Goal: Task Accomplishment & Management: Manage account settings

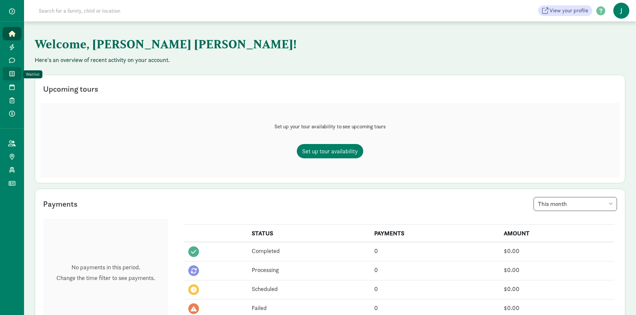
click at [13, 75] on icon at bounding box center [11, 74] width 5 height 6
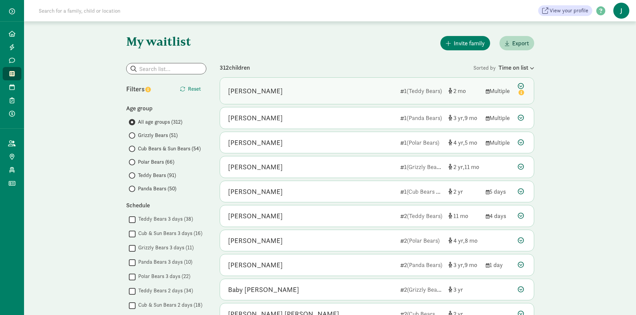
click at [337, 90] on div "Lyla Blatnik" at bounding box center [311, 91] width 167 height 11
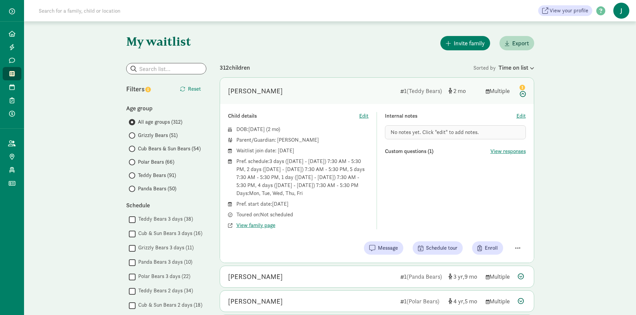
click at [337, 90] on div "Lyla Blatnik" at bounding box center [311, 91] width 167 height 11
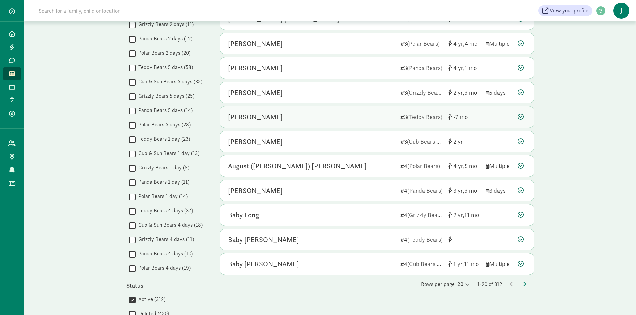
scroll to position [300, 0]
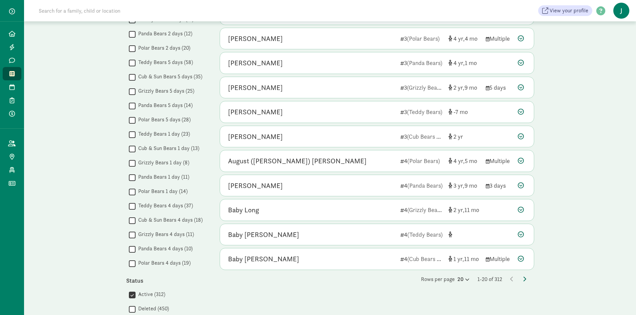
click at [525, 277] on icon at bounding box center [524, 279] width 3 height 5
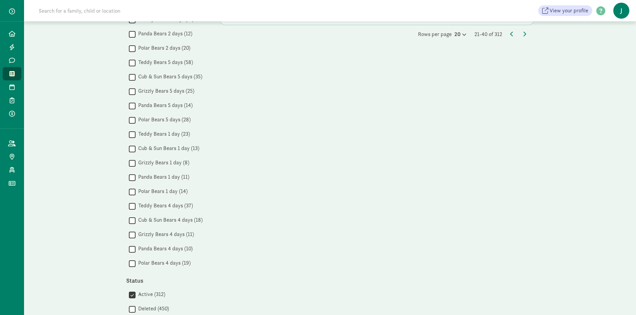
scroll to position [0, 0]
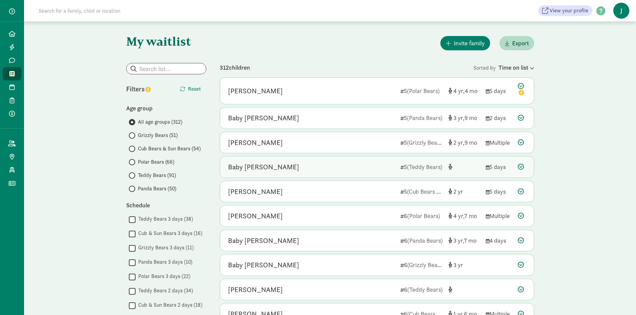
click at [351, 165] on div "Baby Corwin" at bounding box center [311, 167] width 167 height 11
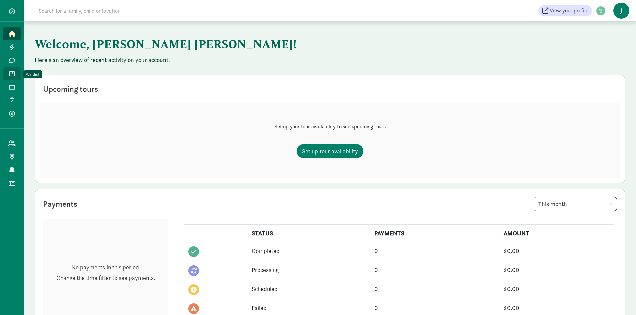
click at [15, 73] on span at bounding box center [12, 74] width 8 height 6
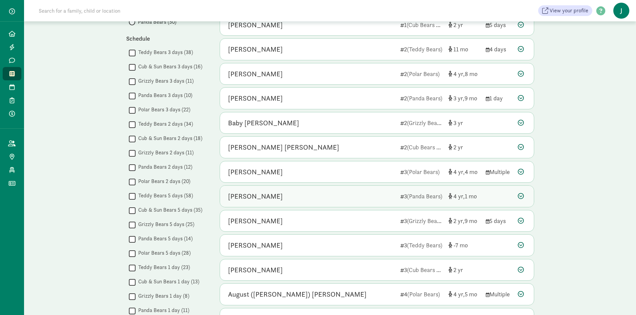
scroll to position [300, 0]
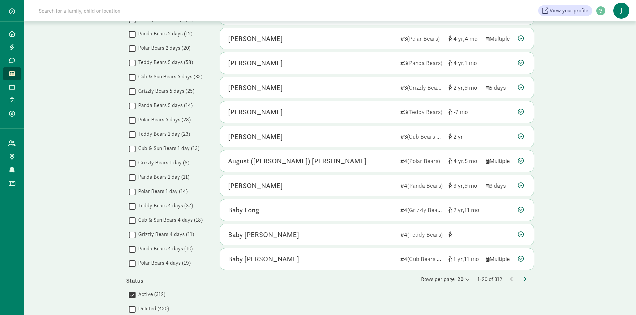
click at [523, 280] on icon at bounding box center [524, 279] width 3 height 5
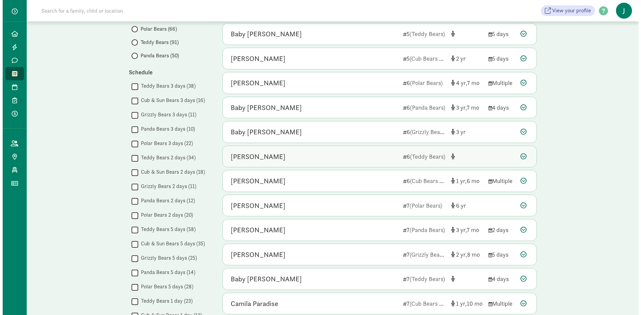
scroll to position [167, 0]
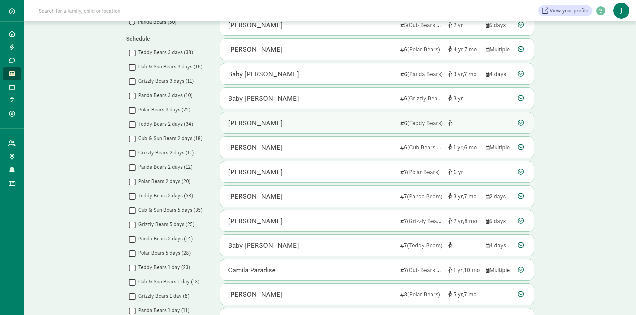
click at [322, 122] on div "Michael Ball" at bounding box center [311, 123] width 167 height 11
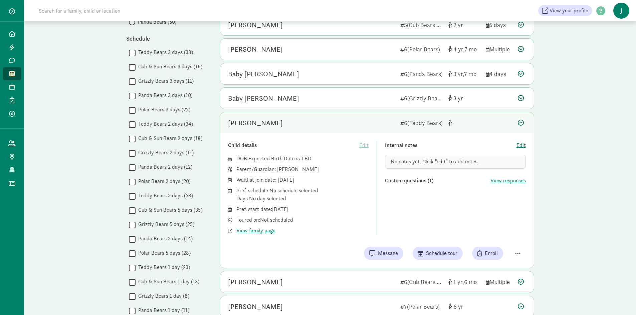
click at [322, 122] on div "Michael Ball" at bounding box center [311, 123] width 167 height 11
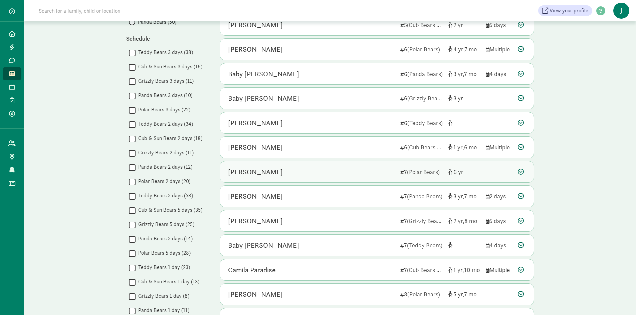
click at [329, 175] on div "Soren Stough" at bounding box center [311, 172] width 167 height 11
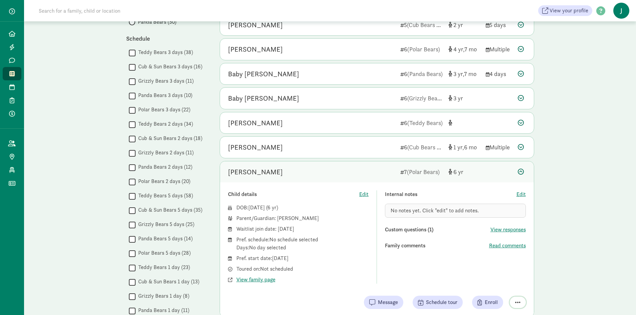
click at [517, 301] on span "button" at bounding box center [517, 303] width 5 height 6
click at [498, 285] on div "Remove from list" at bounding box center [494, 286] width 52 height 8
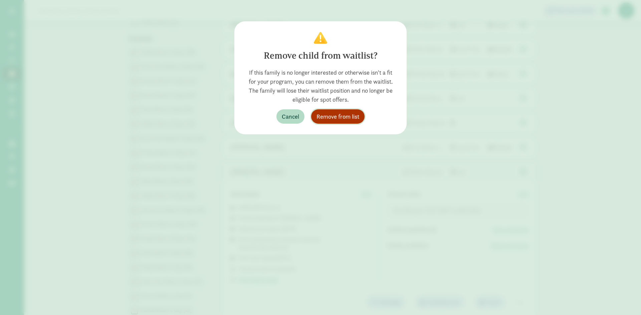
click at [331, 118] on span "Remove from list" at bounding box center [337, 116] width 43 height 9
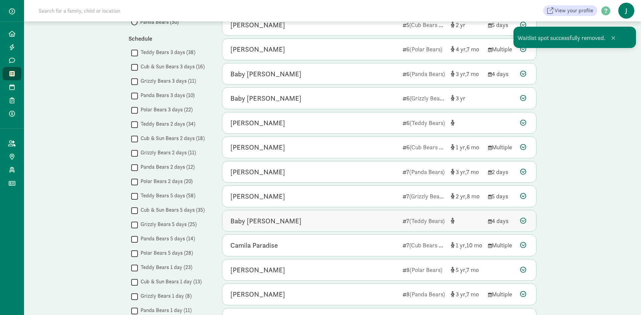
click at [365, 221] on div "Baby [PERSON_NAME]" at bounding box center [313, 221] width 167 height 11
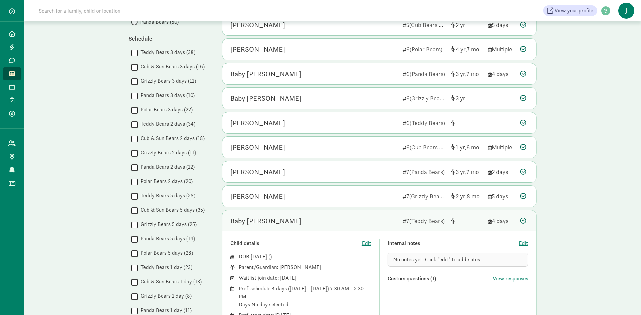
click at [350, 218] on div "Baby [PERSON_NAME]" at bounding box center [313, 221] width 167 height 11
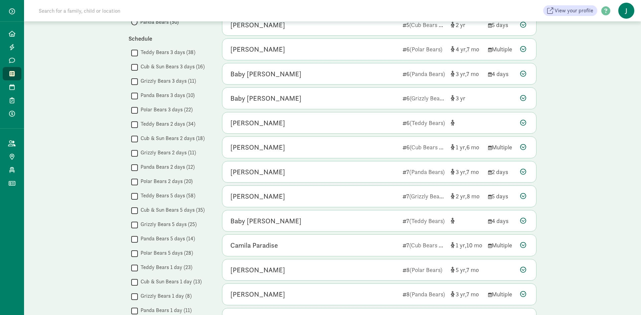
click at [561, 170] on div "My waitlist Invite family Export Show filters Filters Reset Age group All age g…" at bounding box center [332, 215] width 617 height 721
click at [311, 149] on div "Lenore Nathan" at bounding box center [313, 147] width 167 height 11
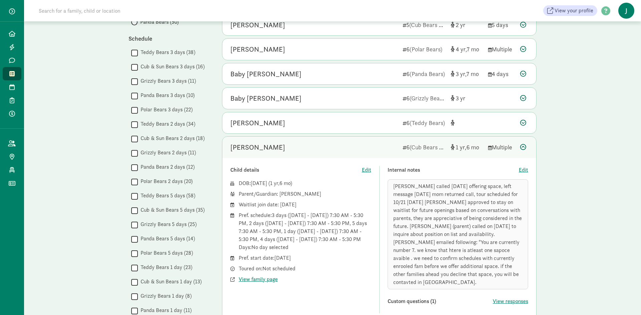
click at [311, 149] on div "Lenore Nathan" at bounding box center [313, 147] width 167 height 11
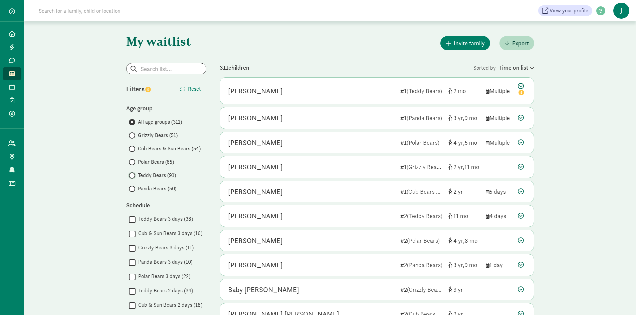
click at [132, 176] on input "Teddy Bears (91)" at bounding box center [131, 176] width 4 height 4
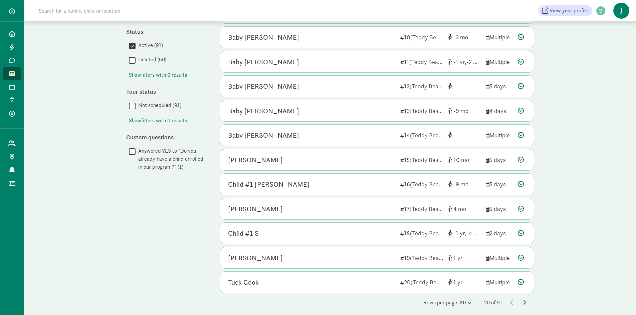
scroll to position [282, 0]
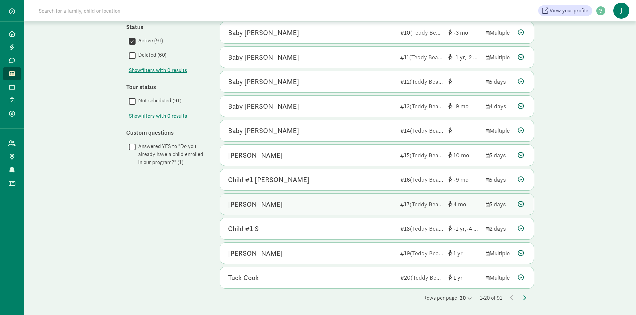
click at [332, 203] on div "Marlowe Clements" at bounding box center [311, 204] width 167 height 11
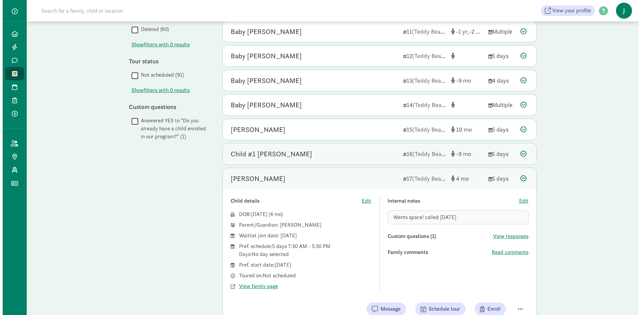
scroll to position [382, 0]
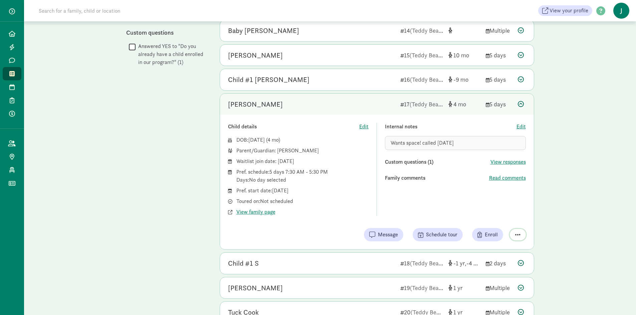
click at [515, 234] on span "button" at bounding box center [517, 235] width 5 height 6
click at [495, 218] on div "Remove from list" at bounding box center [494, 218] width 52 height 8
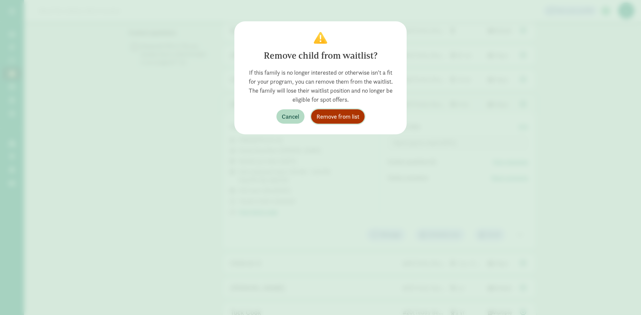
click at [337, 114] on span "Remove from list" at bounding box center [337, 116] width 43 height 9
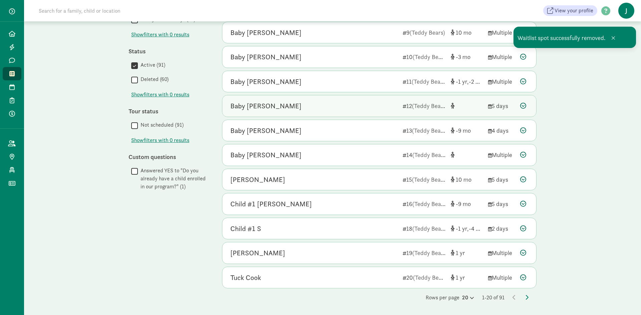
scroll to position [257, 0]
click at [528, 297] on icon at bounding box center [526, 297] width 3 height 5
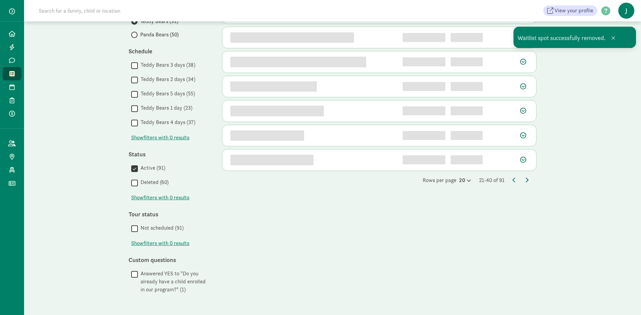
scroll to position [0, 0]
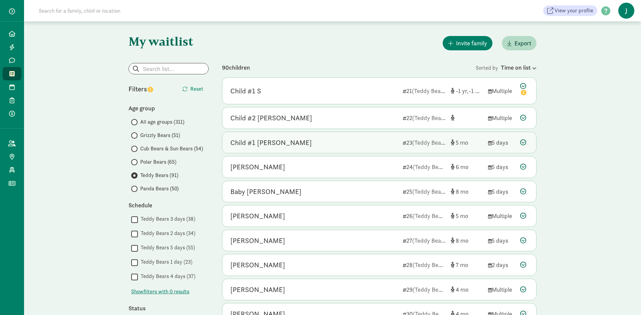
click at [333, 140] on div "Child #1 [PERSON_NAME]" at bounding box center [313, 142] width 167 height 11
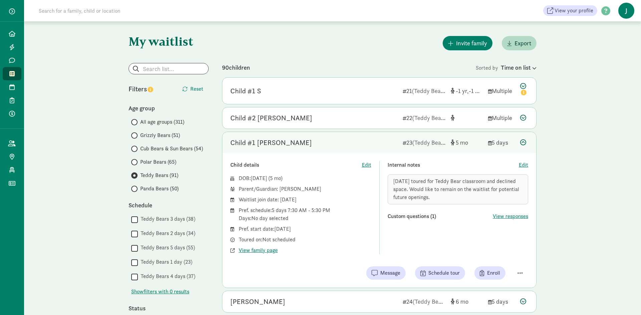
click at [333, 140] on div "Child #1 [PERSON_NAME]" at bounding box center [313, 142] width 167 height 11
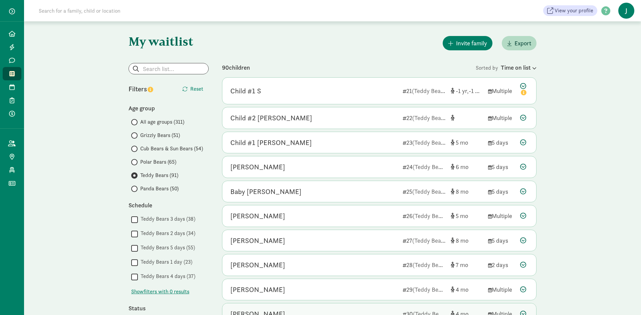
click at [318, 307] on div "Kyle Alsup 30 (Teddy Bears) 4 Multiple" at bounding box center [379, 314] width 314 height 21
click at [9, 71] on icon at bounding box center [11, 74] width 5 height 6
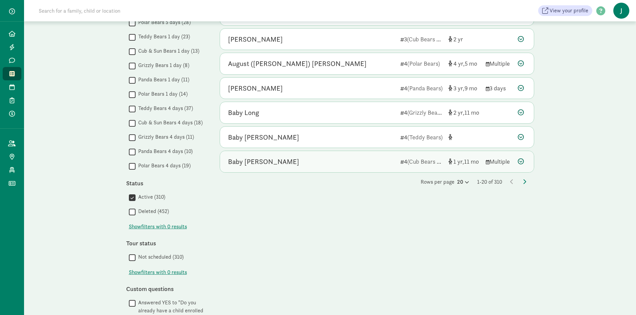
scroll to position [400, 0]
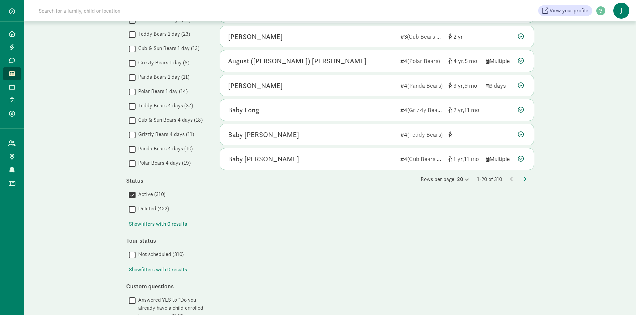
click at [132, 107] on input "Teddy Bears 4 days (37)" at bounding box center [132, 106] width 7 height 9
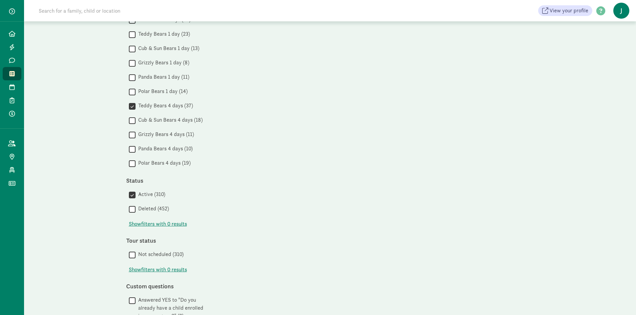
scroll to position [0, 0]
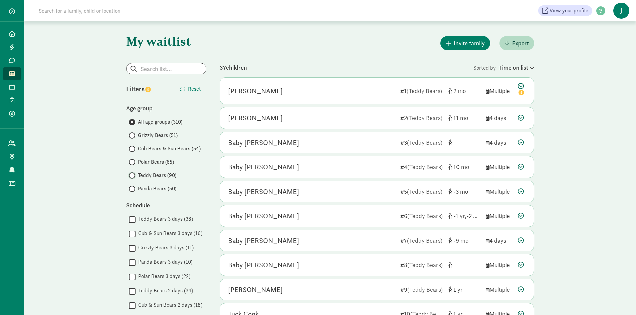
click at [132, 175] on input "Teddy Bears (90)" at bounding box center [131, 176] width 4 height 4
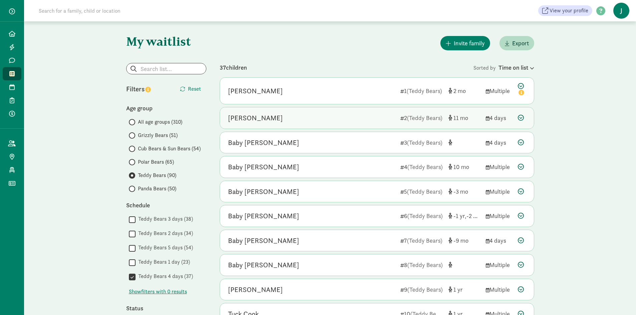
click at [338, 119] on div "[PERSON_NAME]" at bounding box center [311, 118] width 167 height 11
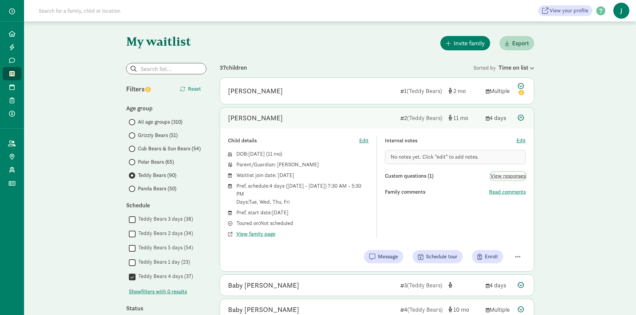
click at [503, 175] on span "View responses" at bounding box center [507, 176] width 35 height 8
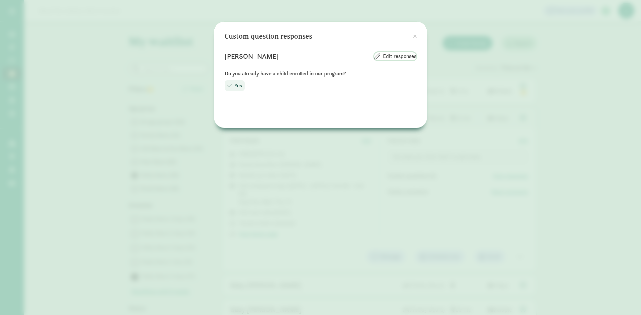
click at [397, 55] on span "Edit responses" at bounding box center [399, 56] width 33 height 8
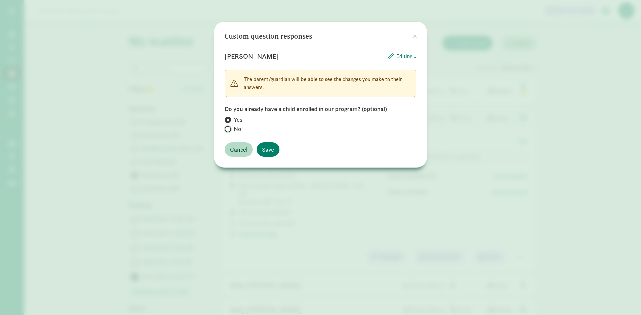
click at [228, 130] on input "No" at bounding box center [227, 129] width 4 height 4
radio input "true"
click at [273, 146] on span "Save" at bounding box center [268, 149] width 12 height 9
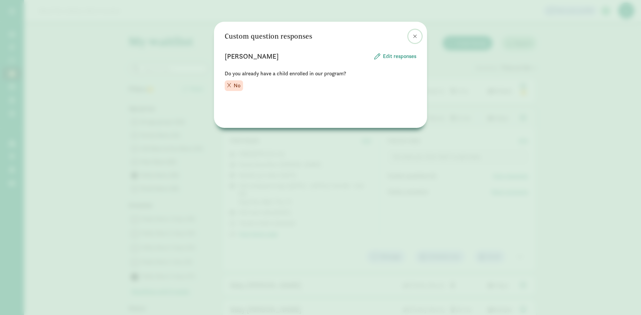
click at [414, 36] on span at bounding box center [415, 36] width 4 height 5
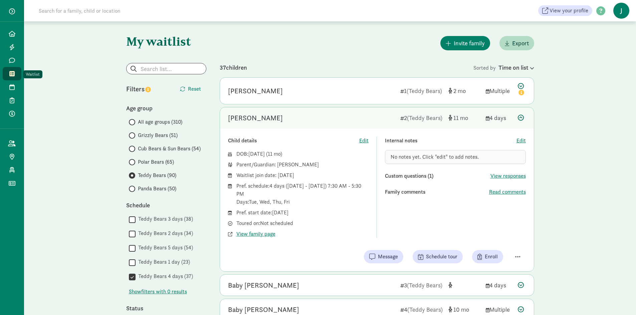
click at [11, 74] on icon at bounding box center [11, 74] width 5 height 6
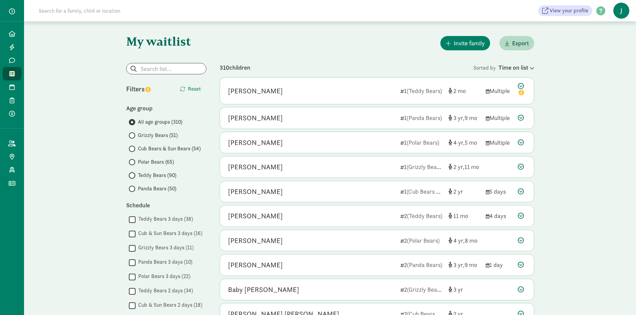
click at [132, 178] on input "Teddy Bears (90)" at bounding box center [131, 176] width 4 height 4
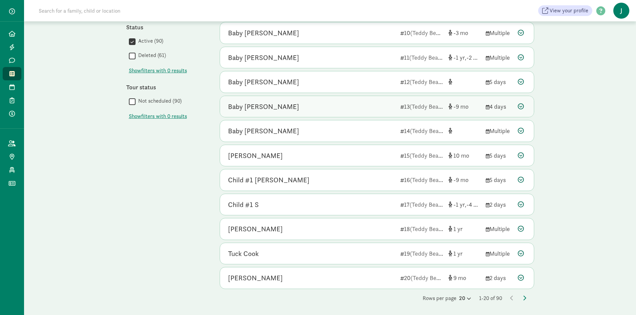
scroll to position [282, 0]
click at [525, 296] on icon at bounding box center [524, 297] width 3 height 5
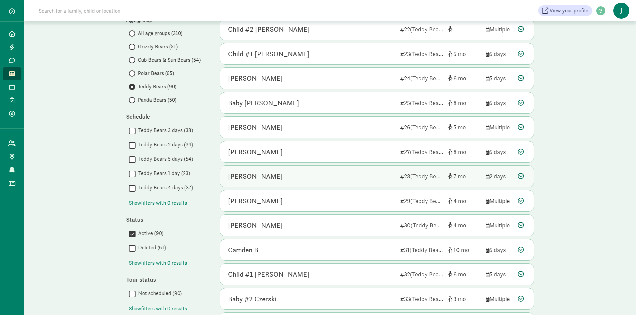
scroll to position [100, 0]
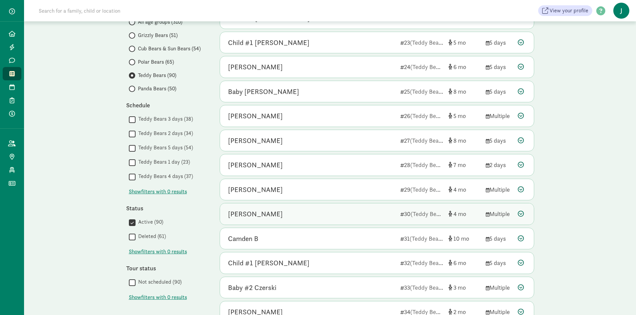
click at [343, 215] on div "Kyle Alsup" at bounding box center [311, 214] width 167 height 11
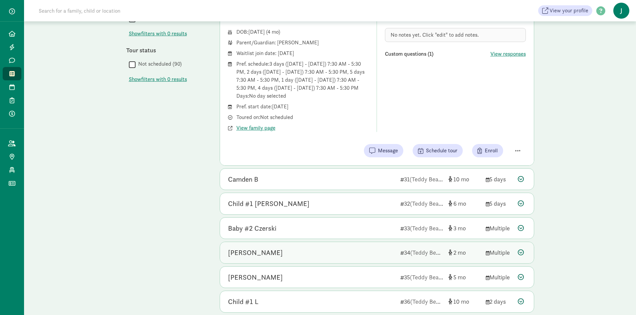
scroll to position [334, 0]
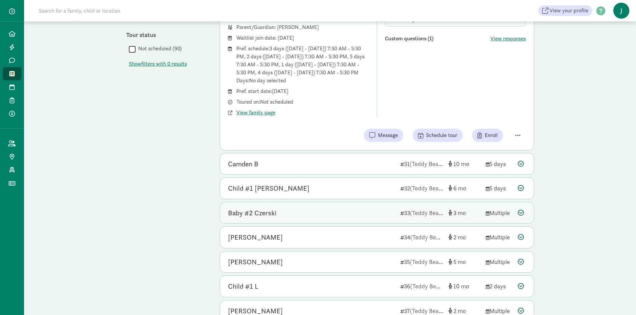
click at [341, 216] on div "Baby #2 Czerski" at bounding box center [311, 213] width 167 height 11
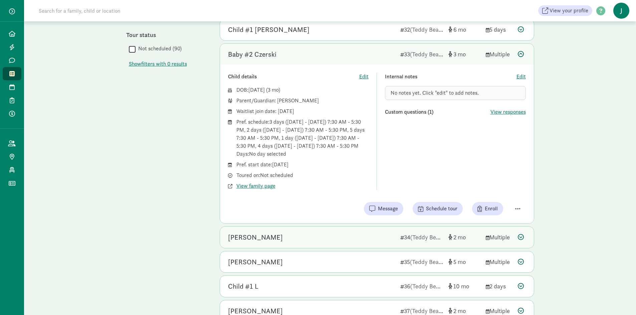
click at [336, 241] on div "[PERSON_NAME]" at bounding box center [311, 237] width 167 height 11
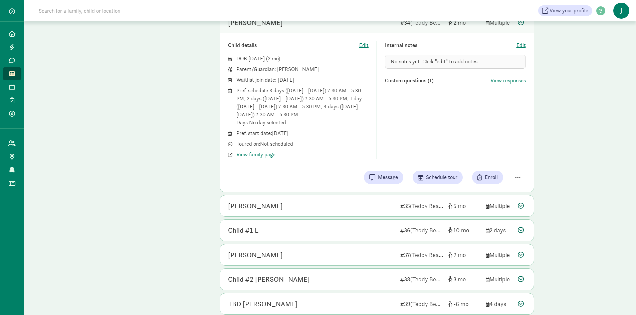
scroll to position [434, 0]
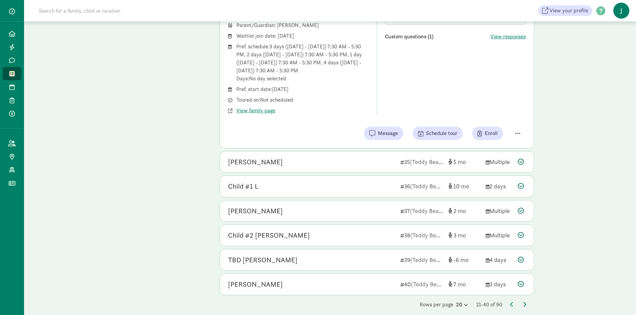
click at [524, 303] on icon at bounding box center [524, 304] width 3 height 5
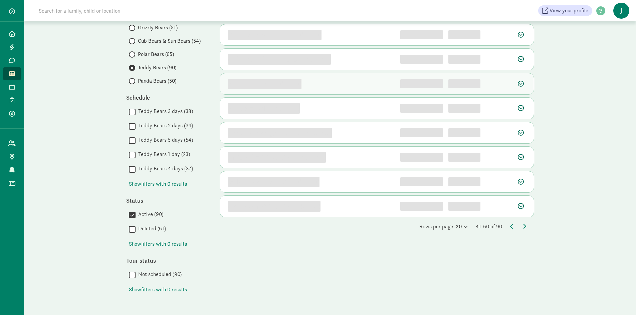
scroll to position [0, 0]
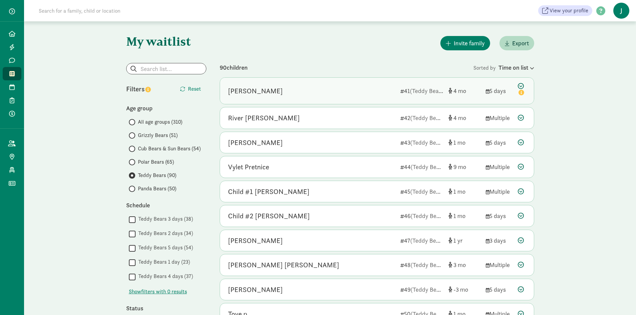
click at [320, 88] on div "[PERSON_NAME]" at bounding box center [311, 91] width 167 height 11
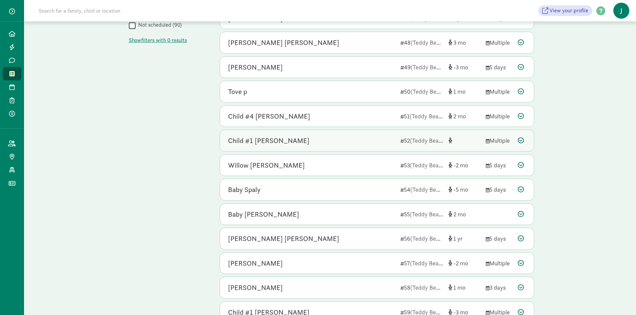
scroll to position [367, 0]
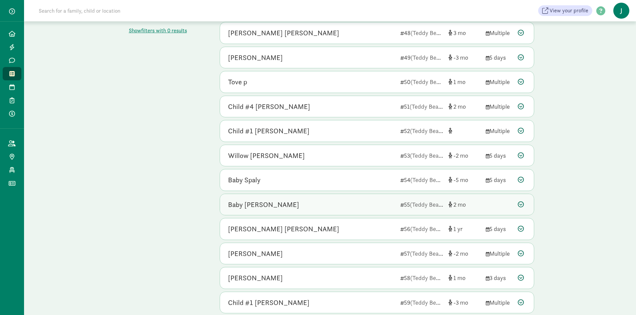
click at [339, 205] on div "Baby Blatnik" at bounding box center [311, 205] width 167 height 11
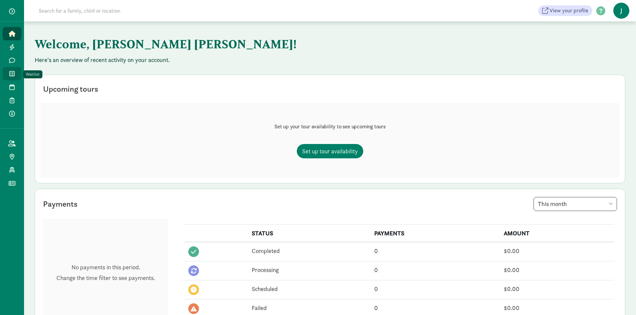
click at [14, 72] on icon at bounding box center [11, 74] width 5 height 6
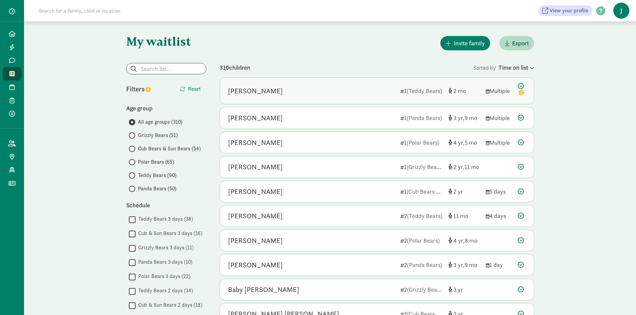
click at [253, 90] on div "[PERSON_NAME]" at bounding box center [255, 91] width 55 height 11
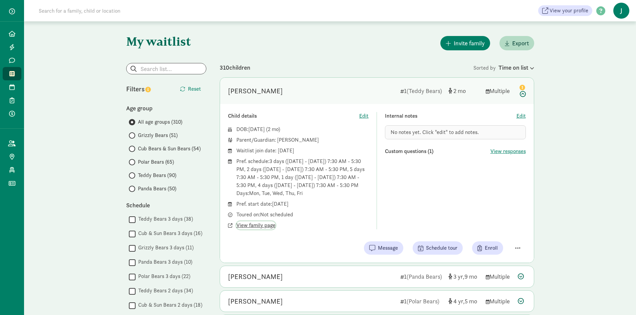
click at [246, 226] on span "View family page" at bounding box center [255, 226] width 39 height 8
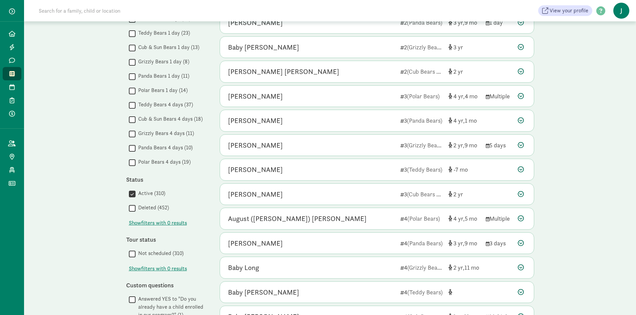
scroll to position [440, 0]
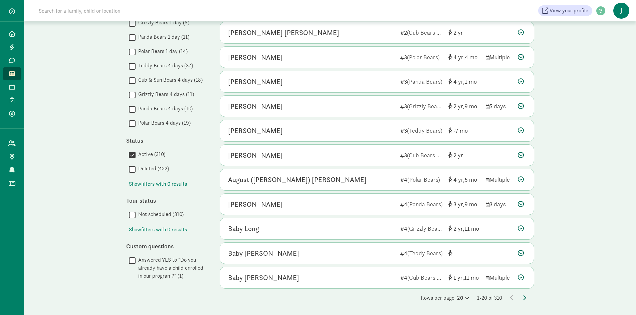
click at [524, 298] on icon at bounding box center [524, 297] width 3 height 5
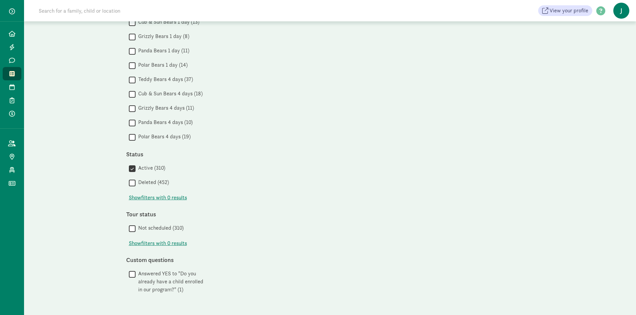
scroll to position [0, 0]
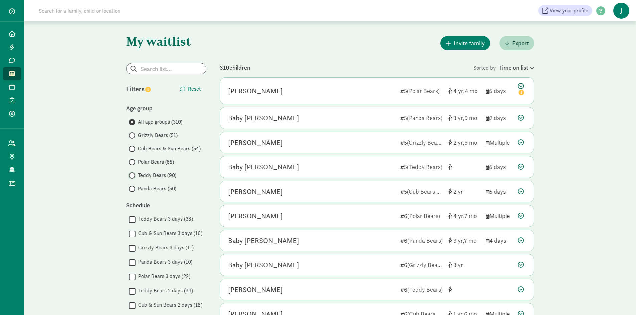
click at [131, 176] on input "Teddy Bears (90)" at bounding box center [131, 176] width 4 height 4
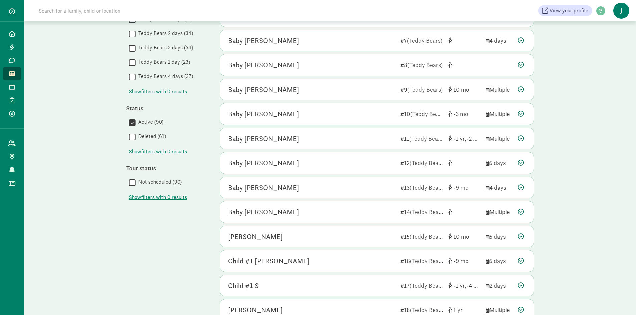
scroll to position [282, 0]
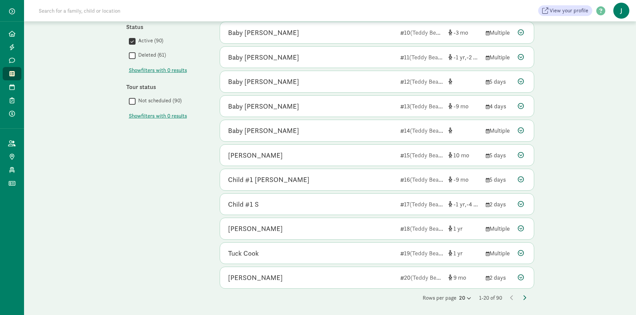
click at [524, 297] on icon at bounding box center [524, 297] width 3 height 5
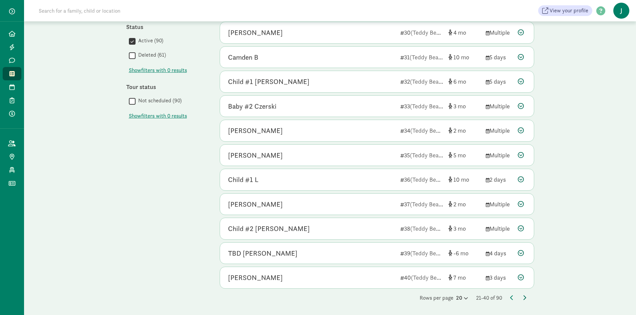
click at [523, 297] on icon at bounding box center [524, 297] width 3 height 5
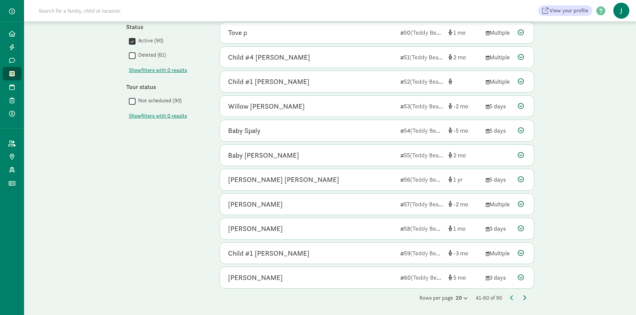
click at [524, 297] on icon at bounding box center [524, 297] width 3 height 5
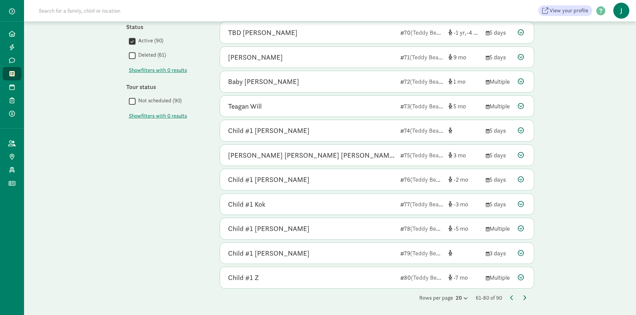
click at [524, 298] on icon at bounding box center [524, 297] width 3 height 5
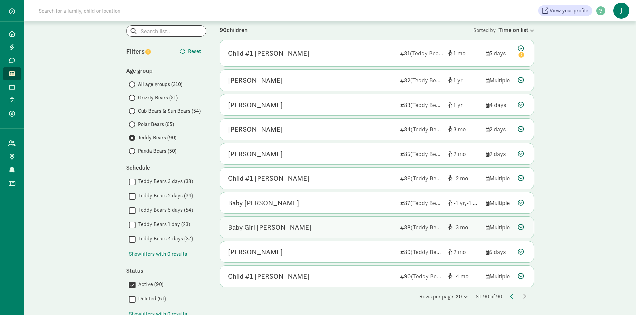
scroll to position [108, 0]
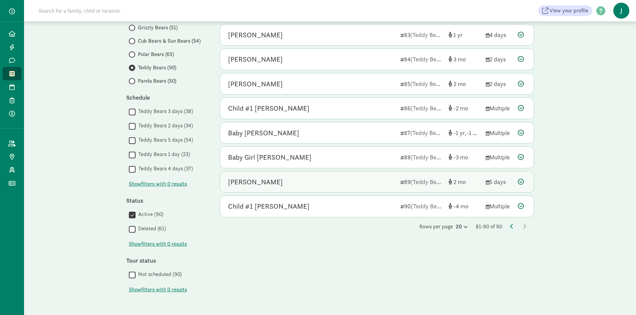
click at [313, 183] on div "Thiago Mina Mendez" at bounding box center [311, 182] width 167 height 11
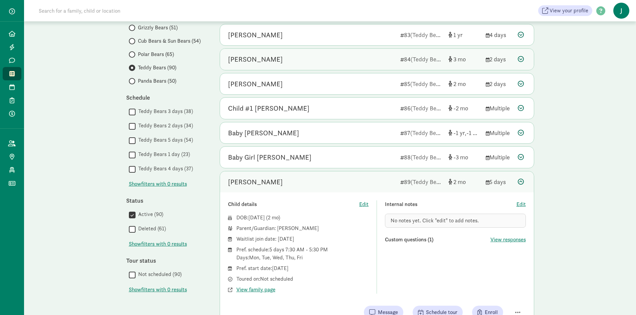
click at [317, 61] on div "Emery Neale" at bounding box center [311, 59] width 167 height 11
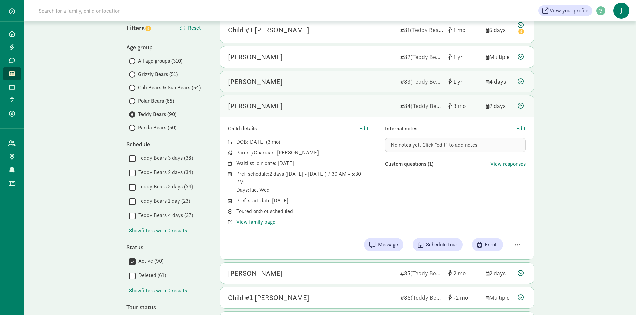
scroll to position [0, 0]
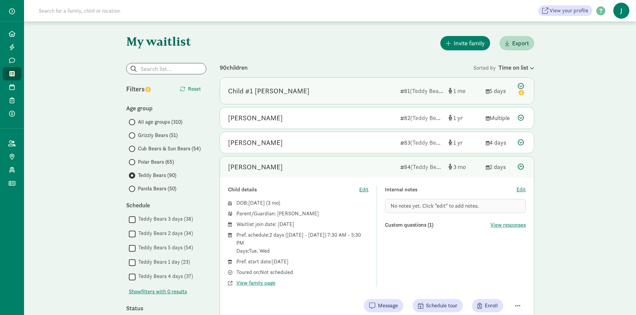
click at [346, 91] on div "Child #1 Ruiz" at bounding box center [311, 91] width 167 height 11
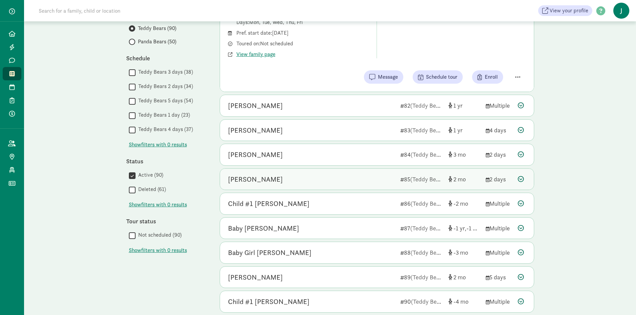
scroll to position [171, 0]
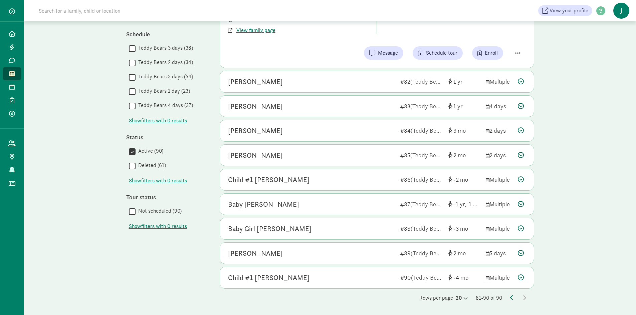
click at [510, 298] on icon at bounding box center [511, 297] width 3 height 5
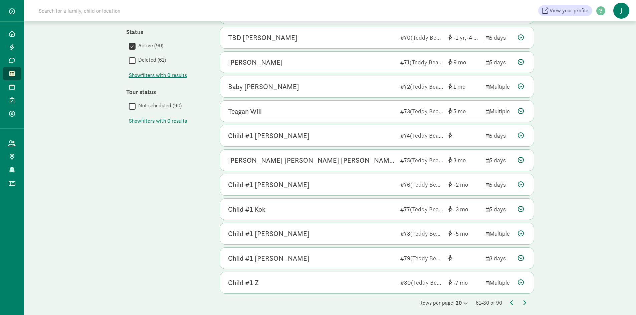
scroll to position [282, 0]
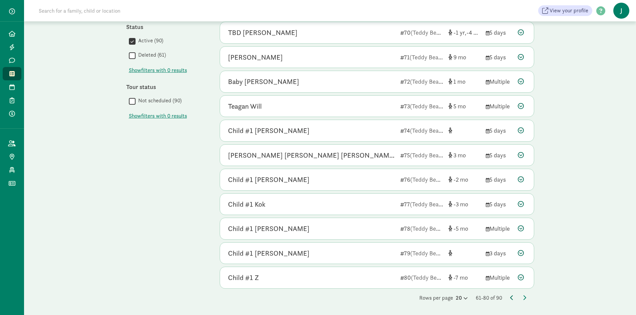
click at [511, 299] on icon at bounding box center [511, 297] width 3 height 5
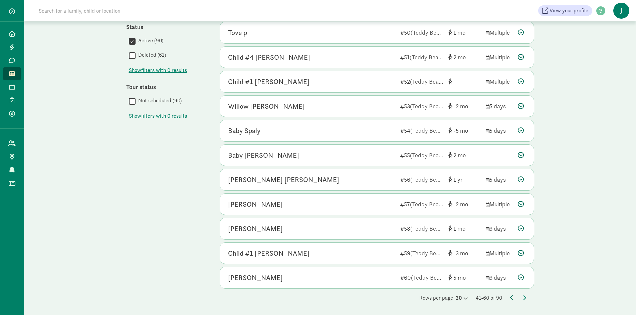
click at [511, 297] on icon at bounding box center [511, 297] width 3 height 5
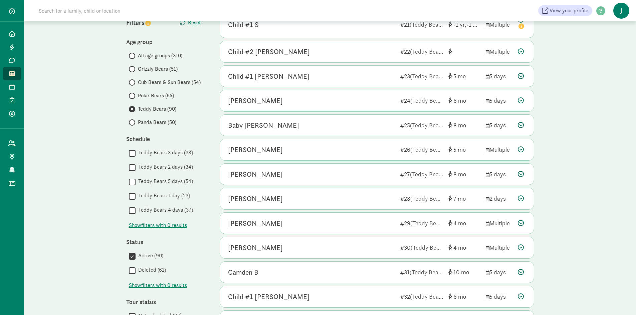
scroll to position [67, 0]
click at [325, 100] on div "Bebe Barrios" at bounding box center [311, 100] width 167 height 11
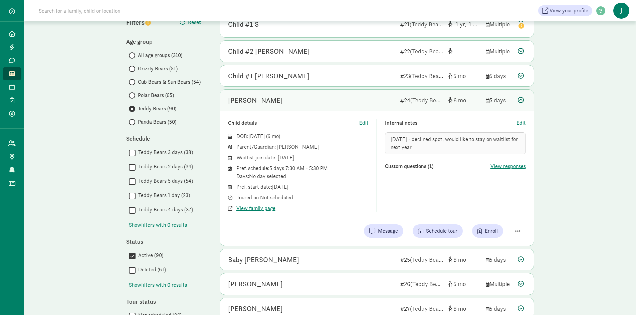
click at [325, 100] on div "Bebe Barrios" at bounding box center [311, 100] width 167 height 11
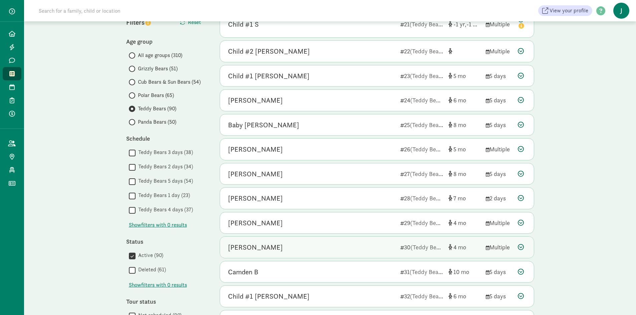
click at [342, 249] on div "Kyle Alsup" at bounding box center [311, 247] width 167 height 11
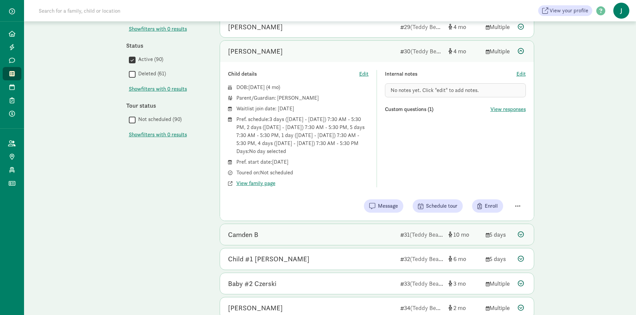
scroll to position [267, 0]
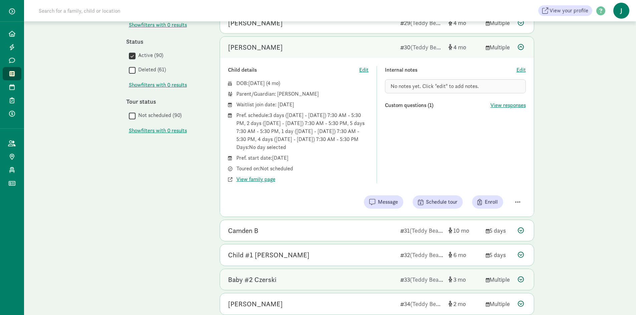
click at [308, 280] on div "Baby #2 Czerski" at bounding box center [311, 280] width 167 height 11
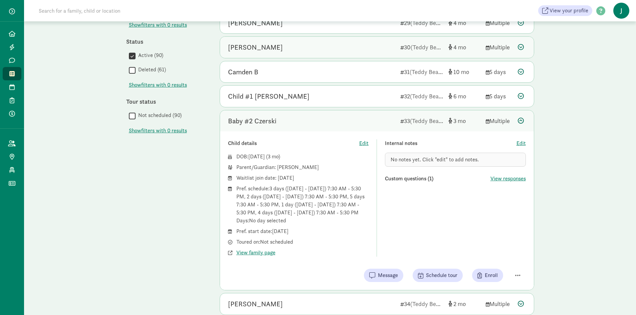
click at [298, 45] on div "Kyle Alsup" at bounding box center [311, 47] width 167 height 11
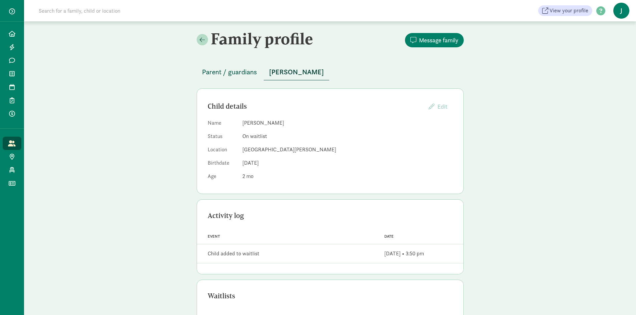
click at [223, 70] on span "Parent / guardians" at bounding box center [229, 72] width 55 height 11
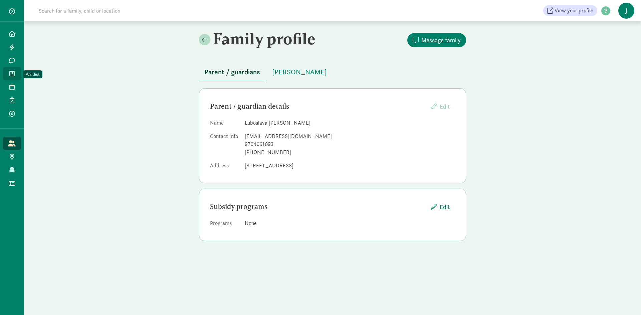
click at [11, 71] on icon at bounding box center [11, 74] width 5 height 6
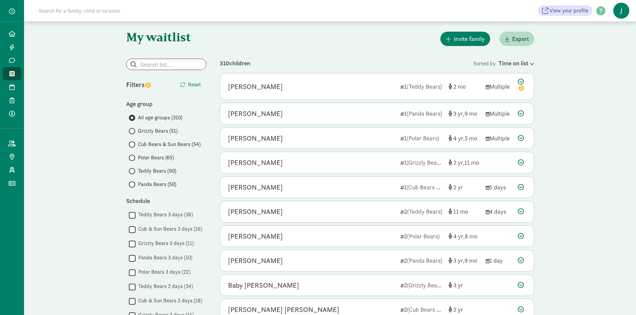
scroll to position [100, 0]
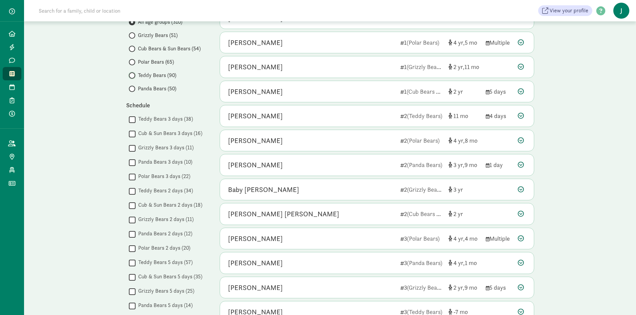
click at [132, 74] on input "Teddy Bears (90)" at bounding box center [131, 75] width 4 height 4
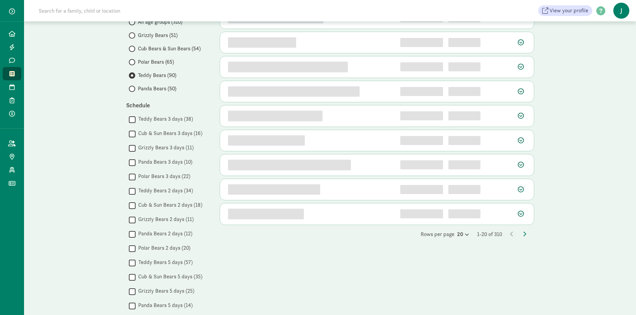
scroll to position [0, 0]
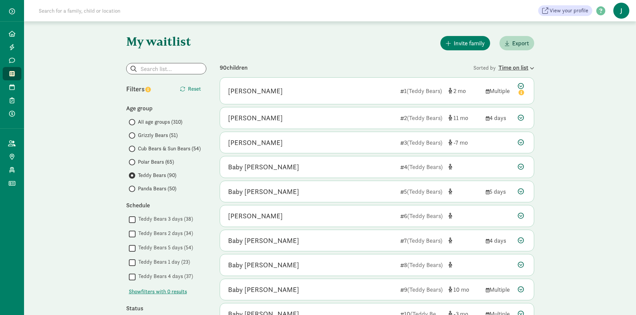
click at [532, 67] on icon at bounding box center [531, 68] width 6 height 4
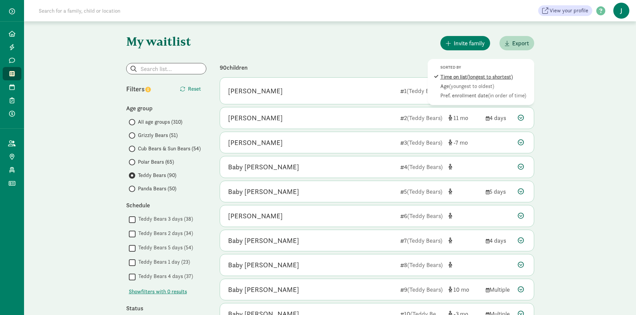
click at [475, 75] on span "(longest to shortest)" at bounding box center [490, 76] width 46 height 7
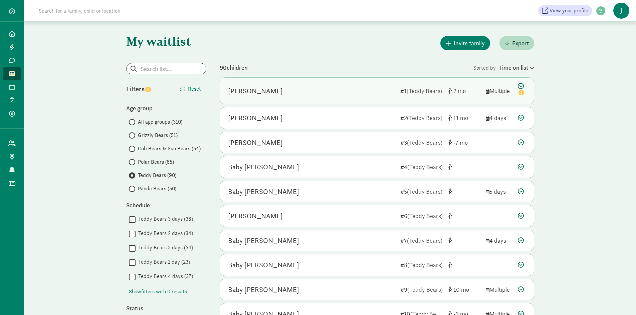
click at [328, 89] on div "[PERSON_NAME]" at bounding box center [311, 91] width 167 height 11
